Goal: Transaction & Acquisition: Purchase product/service

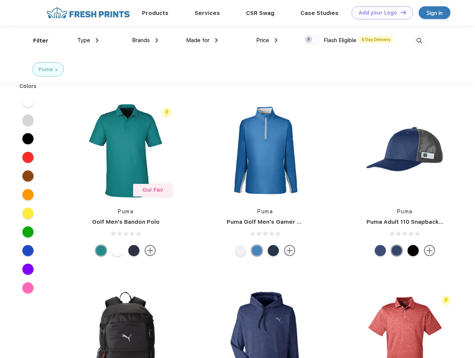
click at [379, 13] on link "Add your Logo Design Tool" at bounding box center [381, 12] width 61 height 13
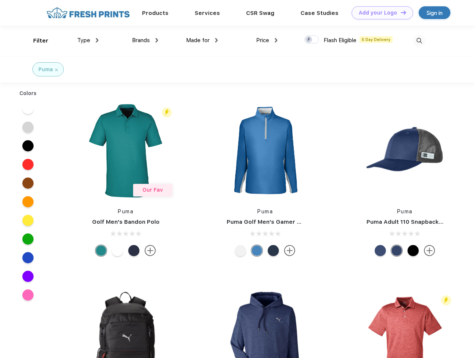
click at [0, 0] on div "Design Tool" at bounding box center [0, 0] width 0 height 0
click at [400, 12] on link "Add your Logo Design Tool" at bounding box center [381, 12] width 61 height 13
click at [36, 41] on div "Filter" at bounding box center [40, 41] width 15 height 9
click at [88, 40] on span "Type" at bounding box center [83, 40] width 13 height 7
click at [145, 40] on span "Brands" at bounding box center [141, 40] width 18 height 7
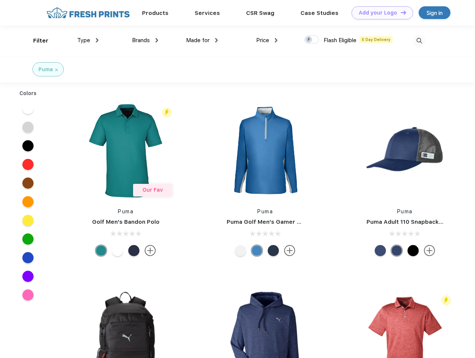
click at [202, 40] on span "Made for" at bounding box center [197, 40] width 23 height 7
click at [267, 40] on span "Price" at bounding box center [262, 40] width 13 height 7
click at [312, 40] on div at bounding box center [311, 39] width 15 height 8
click at [309, 40] on input "checkbox" at bounding box center [306, 37] width 5 height 5
click at [419, 41] on img at bounding box center [419, 41] width 12 height 12
